Goal: Transaction & Acquisition: Purchase product/service

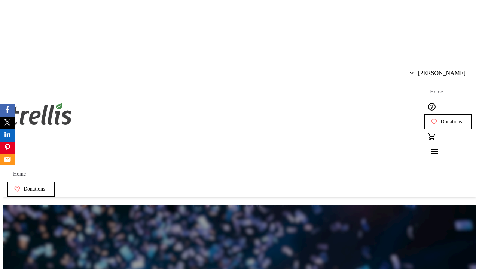
click at [440, 119] on span "Donations" at bounding box center [451, 122] width 22 height 6
